Goal: Book appointment/travel/reservation

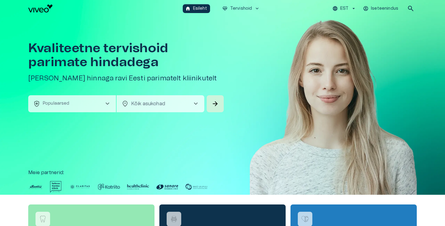
click at [97, 101] on button "health_and_safety Populaarsed chevron_right" at bounding box center [72, 103] width 88 height 17
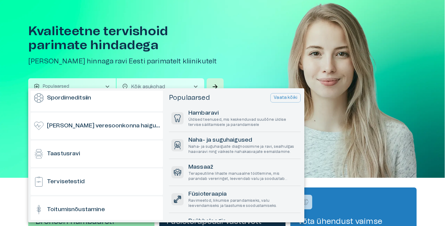
scroll to position [479, 0]
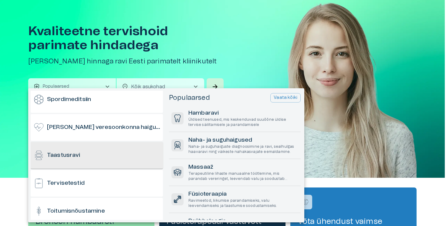
click at [93, 150] on div "Taastusravi" at bounding box center [97, 155] width 132 height 27
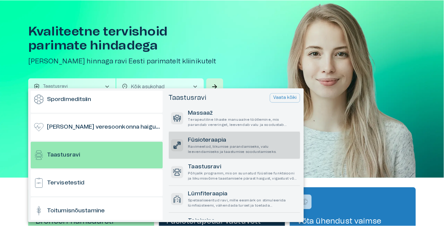
scroll to position [7, 0]
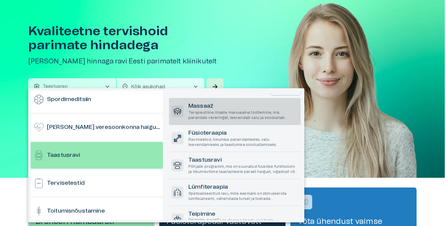
click at [215, 117] on p "Terapeutiline lihaste manuaalne töötlemine, mis parandab vereringet, leevendab …" at bounding box center [243, 115] width 110 height 10
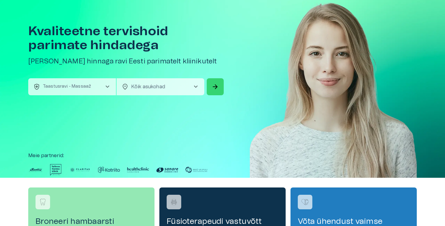
click at [215, 81] on button "arrow_forward" at bounding box center [215, 86] width 17 height 17
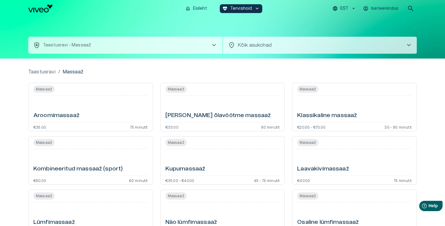
click at [344, 10] on p "EST" at bounding box center [344, 8] width 8 height 6
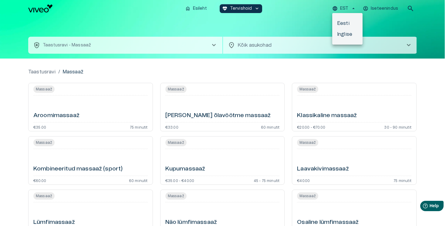
click at [346, 30] on li "Inglise" at bounding box center [347, 34] width 30 height 11
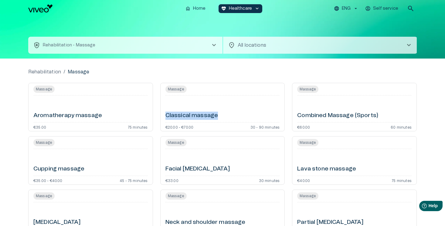
drag, startPoint x: 225, startPoint y: 114, endPoint x: 165, endPoint y: 117, distance: 59.9
click at [165, 117] on div "Massage Classical massage €20.00 - €70.00 30 - 90 minutes" at bounding box center [222, 107] width 125 height 49
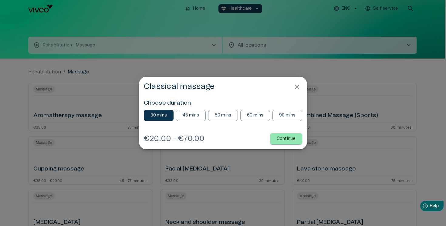
copy h6 "Classical massage"
click at [295, 87] on icon "Close" at bounding box center [297, 86] width 7 height 7
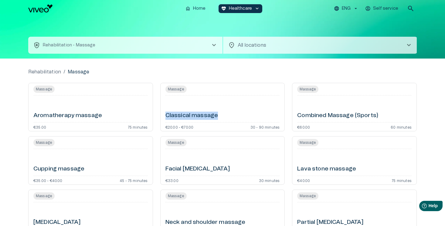
click at [192, 46] on button "health_and_safety Rehabilitation - Massage chevron_right" at bounding box center [125, 45] width 194 height 17
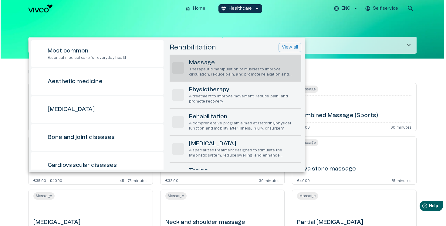
scroll to position [17, 0]
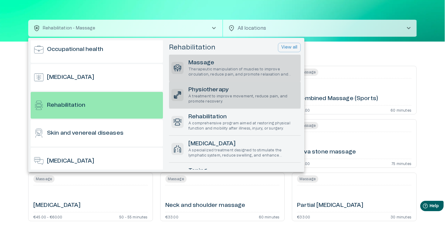
click at [208, 95] on p "A treatment to improve movement, reduce pain, and promote recovery." at bounding box center [243, 99] width 110 height 10
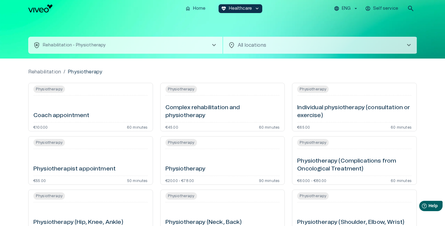
click at [341, 8] on button "ENG" at bounding box center [346, 8] width 26 height 9
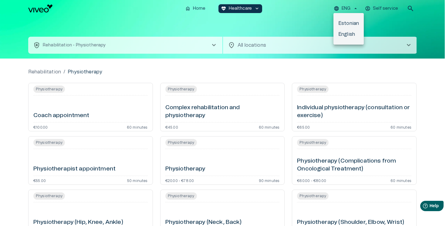
click at [344, 19] on li "Estonian" at bounding box center [349, 23] width 30 height 11
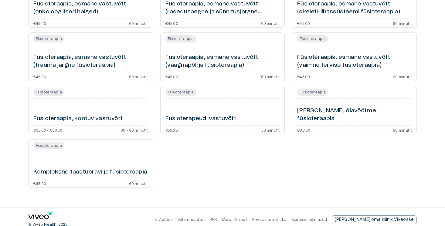
scroll to position [318, 0]
click at [210, 120] on h6 "Füsioterapeudi vastuvõtt" at bounding box center [200, 118] width 71 height 8
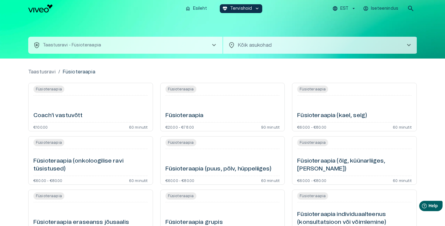
click at [345, 4] on div "EST Iseteenindus search" at bounding box center [341, 8] width 152 height 12
click at [345, 11] on p "EST" at bounding box center [344, 8] width 8 height 6
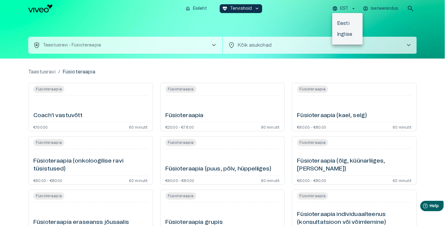
click at [345, 35] on li "Inglise" at bounding box center [347, 34] width 30 height 11
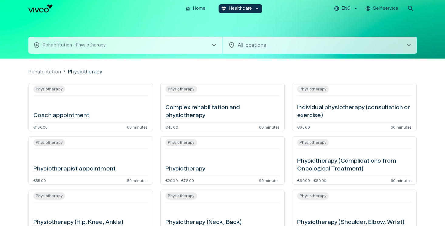
scroll to position [17, 0]
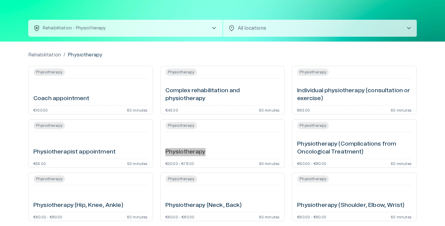
drag, startPoint x: 192, startPoint y: 153, endPoint x: 344, endPoint y: 1, distance: 215.3
click at [0, 0] on div "home Home ecg_heart Healthcare keyboard_arrow_down ENG Self service search heal…" at bounding box center [222, 96] width 445 height 226
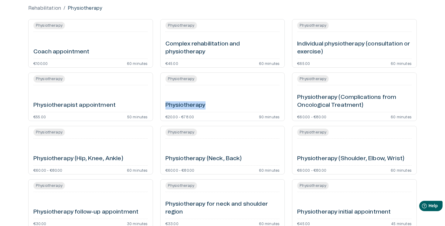
scroll to position [0, 0]
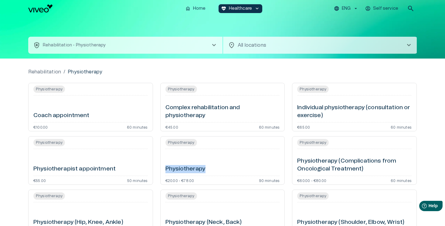
click at [342, 11] on p "ENG" at bounding box center [346, 8] width 9 height 6
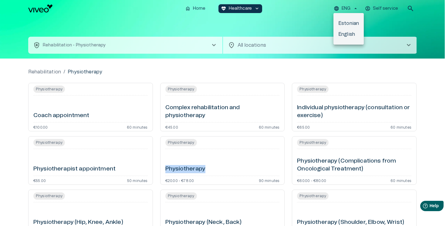
click at [344, 29] on li "English" at bounding box center [349, 34] width 30 height 11
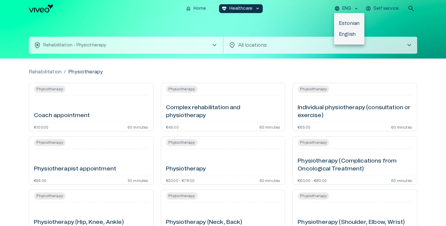
click at [348, 21] on li "Estonian" at bounding box center [349, 23] width 30 height 11
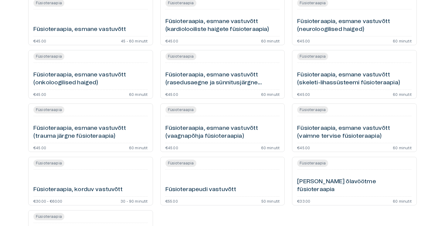
scroll to position [324, 0]
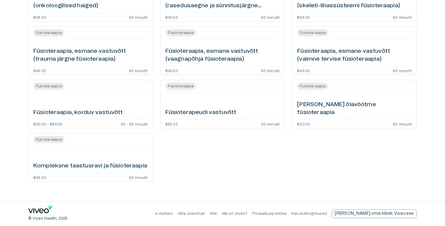
click at [219, 98] on div "Füsioterapeudi vastuvõtt" at bounding box center [222, 106] width 114 height 22
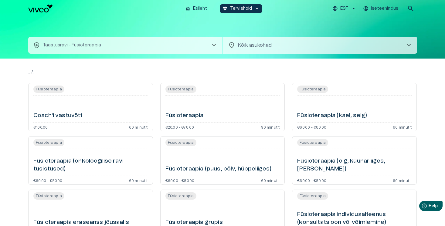
scroll to position [324, 0]
click at [48, 10] on img "Navigate to homepage" at bounding box center [40, 9] width 24 height 8
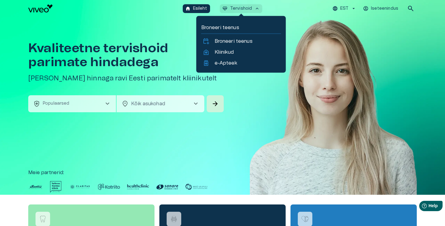
click at [236, 12] on button "ecg_heart Tervishoid keyboard_arrow_up" at bounding box center [241, 8] width 43 height 9
click at [225, 51] on p "Kliinikud" at bounding box center [224, 52] width 19 height 7
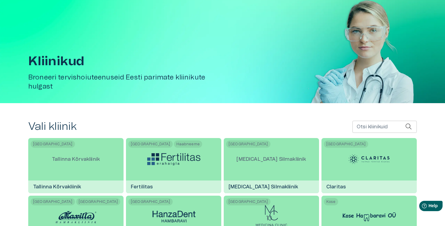
scroll to position [15, 0]
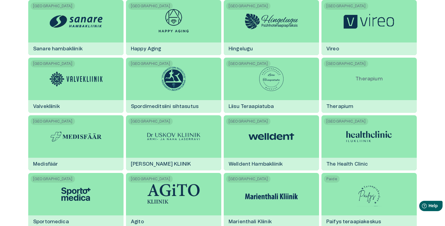
scroll to position [389, 0]
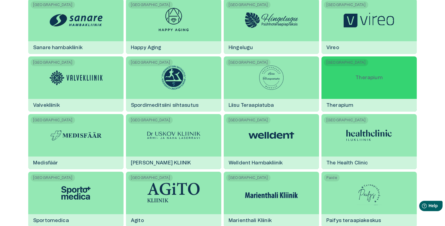
click at [348, 78] on div "Tallinn Therapium Therapium" at bounding box center [368, 83] width 95 height 55
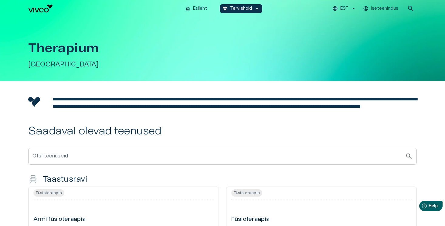
click at [345, 5] on p "EST" at bounding box center [344, 8] width 8 height 6
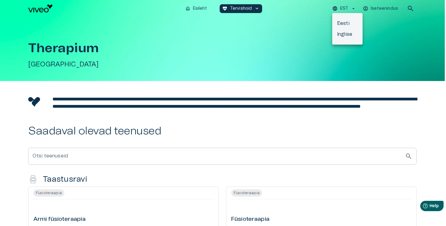
click at [347, 34] on li "Inglise" at bounding box center [347, 34] width 30 height 11
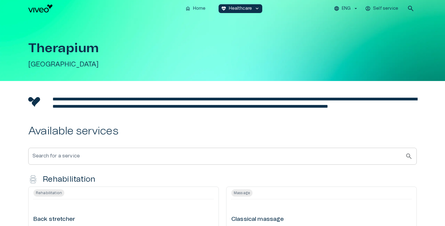
click at [340, 13] on div "ENG Self service search" at bounding box center [341, 8] width 152 height 12
click at [340, 12] on button "ENG" at bounding box center [346, 8] width 26 height 9
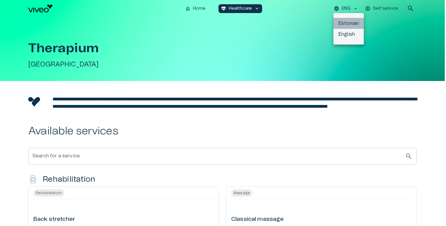
click at [341, 21] on li "Estonian" at bounding box center [349, 23] width 30 height 11
